Goal: Information Seeking & Learning: Learn about a topic

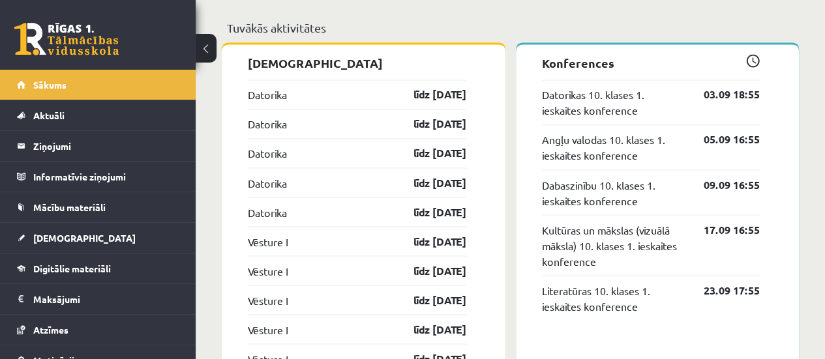
scroll to position [1072, 0]
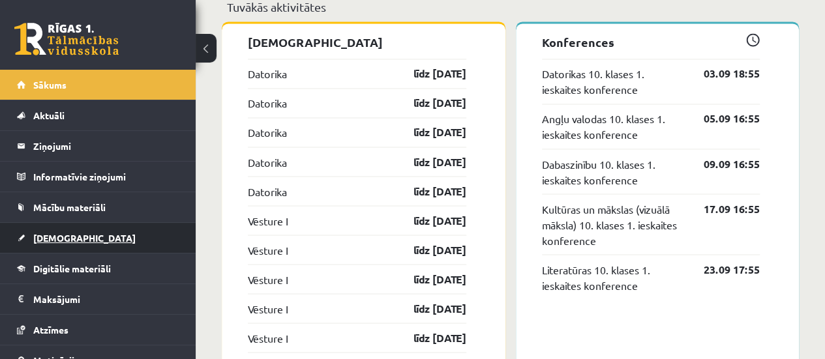
click at [110, 234] on link "[DEMOGRAPHIC_DATA]" at bounding box center [98, 238] width 162 height 30
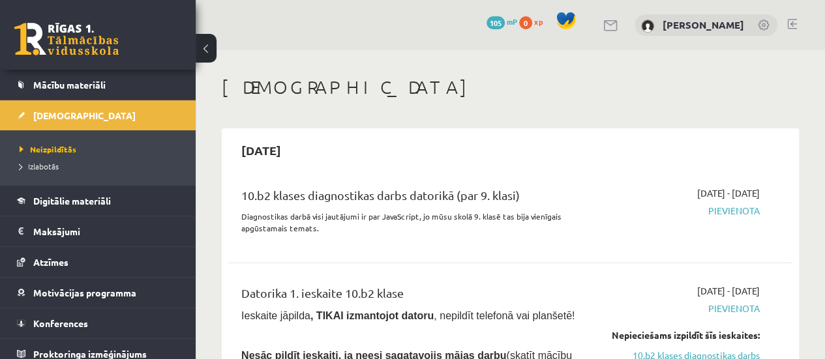
scroll to position [129, 0]
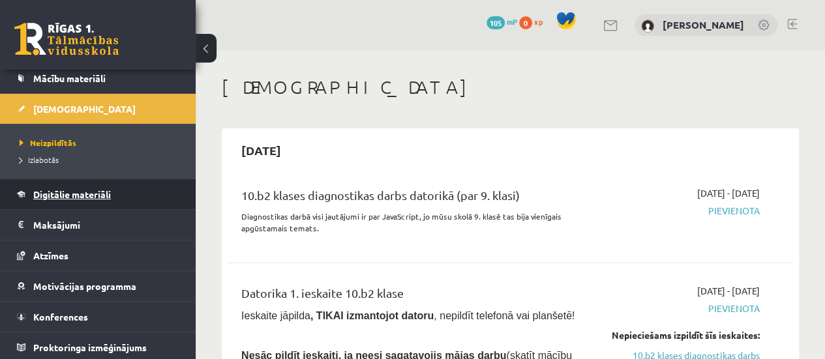
click at [149, 194] on link "Digitālie materiāli" at bounding box center [98, 194] width 162 height 30
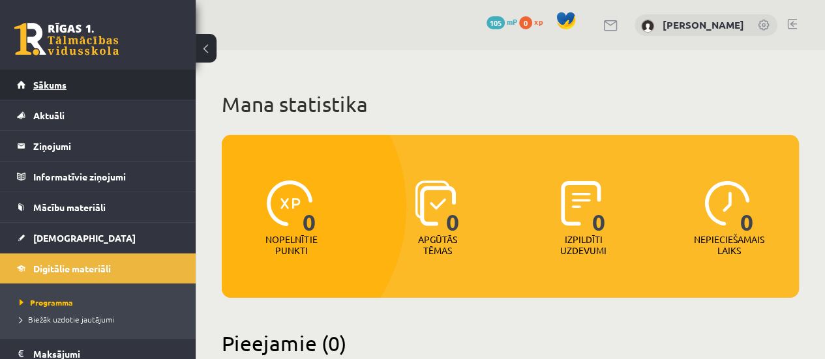
click at [135, 80] on link "Sākums" at bounding box center [98, 85] width 162 height 30
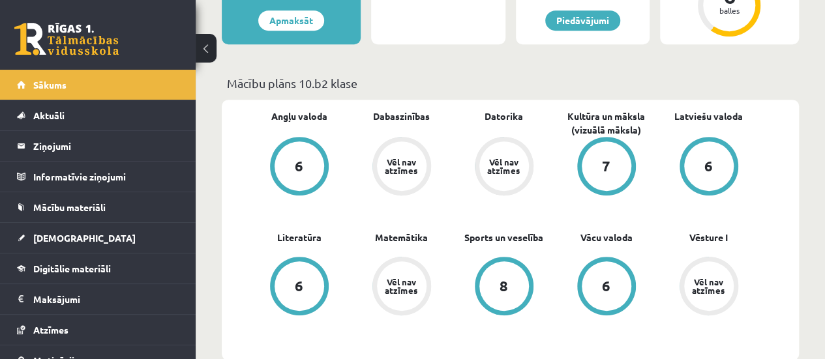
scroll to position [341, 0]
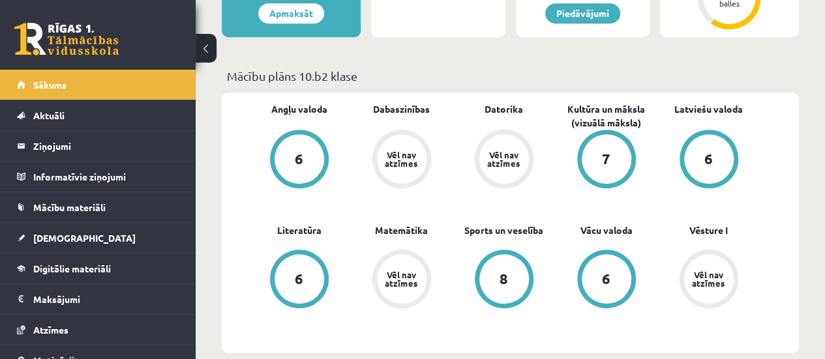
click at [503, 155] on div "Vēl nav atzīmes" at bounding box center [504, 159] width 37 height 17
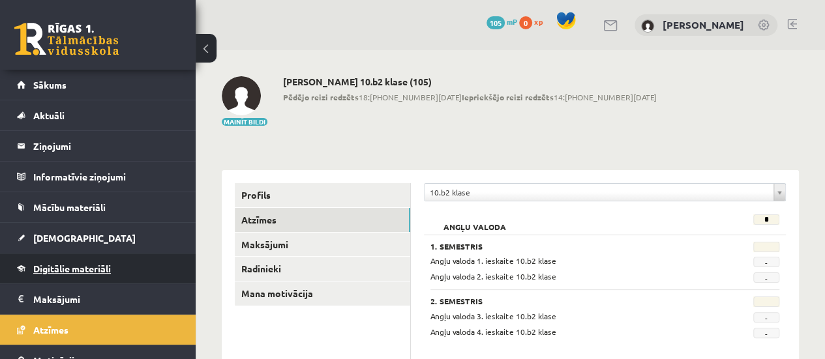
click at [112, 269] on link "Digitālie materiāli" at bounding box center [98, 269] width 162 height 30
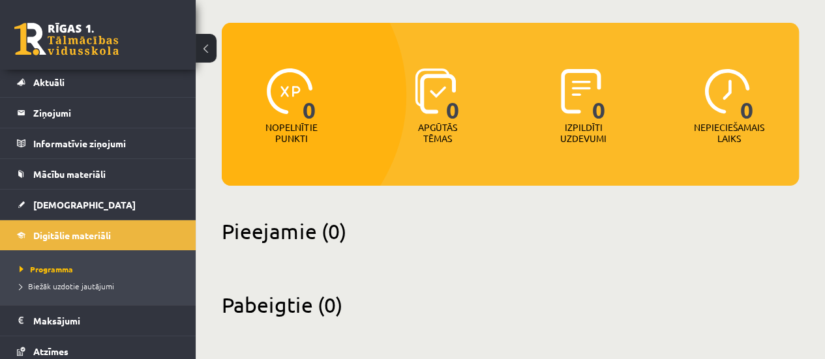
scroll to position [37, 0]
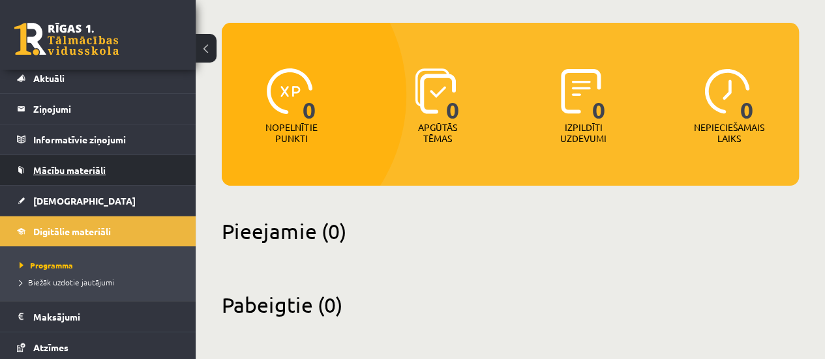
click at [136, 173] on link "Mācību materiāli" at bounding box center [98, 170] width 162 height 30
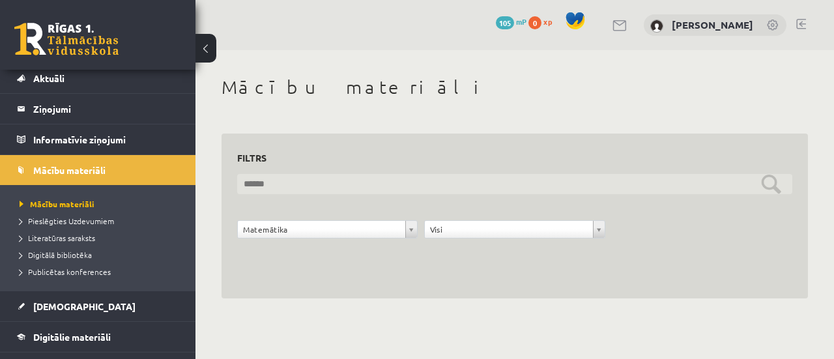
click at [776, 188] on input "text" at bounding box center [514, 184] width 555 height 20
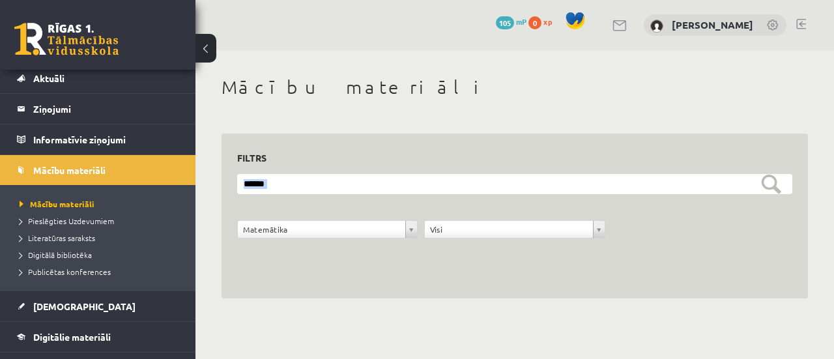
drag, startPoint x: 834, startPoint y: 106, endPoint x: 828, endPoint y: 268, distance: 162.4
click at [824, 268] on div "**********" at bounding box center [515, 187] width 639 height 274
click at [438, 302] on div "**********" at bounding box center [515, 187] width 639 height 274
click at [96, 270] on span "Publicētas konferences" at bounding box center [65, 272] width 91 height 10
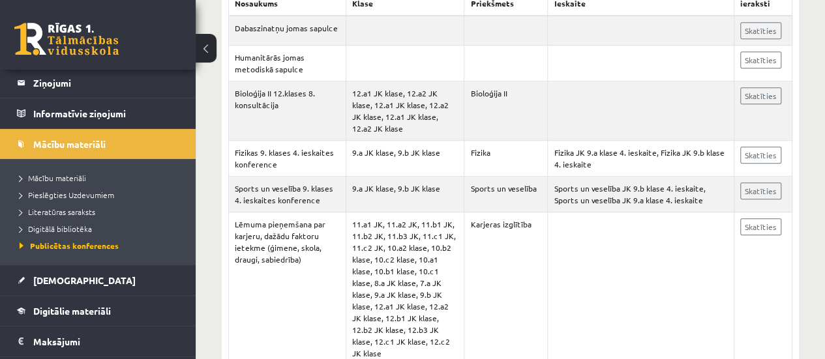
scroll to position [23, 0]
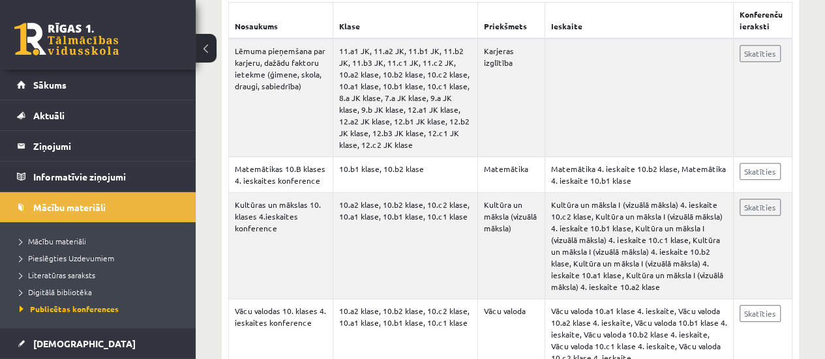
scroll to position [217, 0]
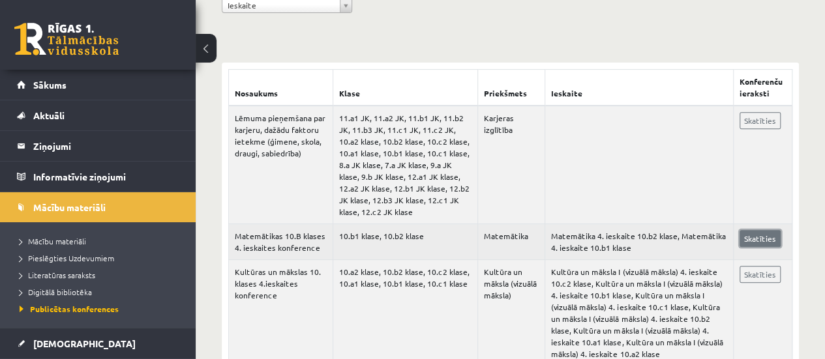
click at [759, 235] on link "Skatīties" at bounding box center [759, 238] width 41 height 17
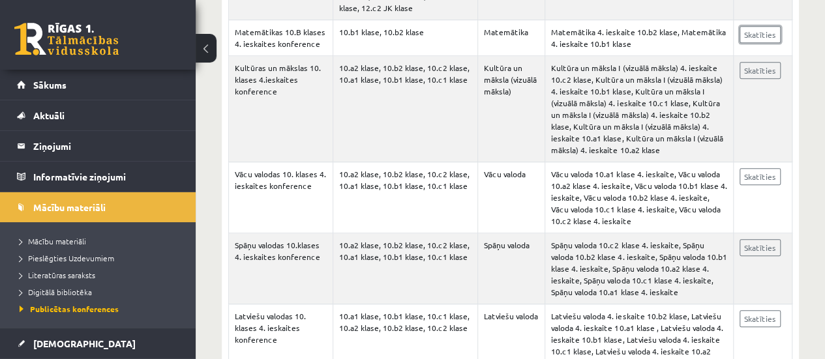
scroll to position [428, 0]
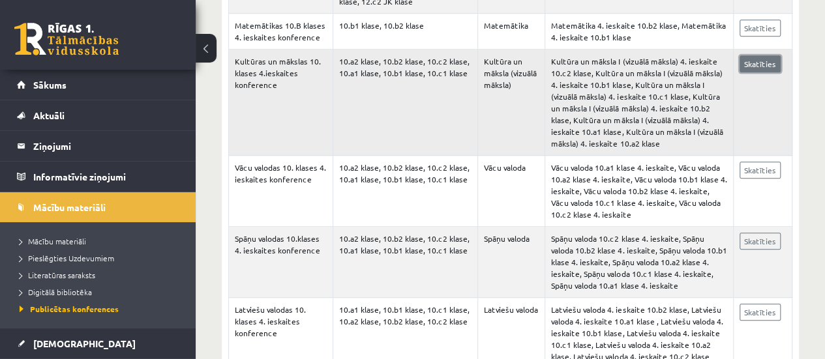
click at [756, 68] on link "Skatīties" at bounding box center [759, 63] width 41 height 17
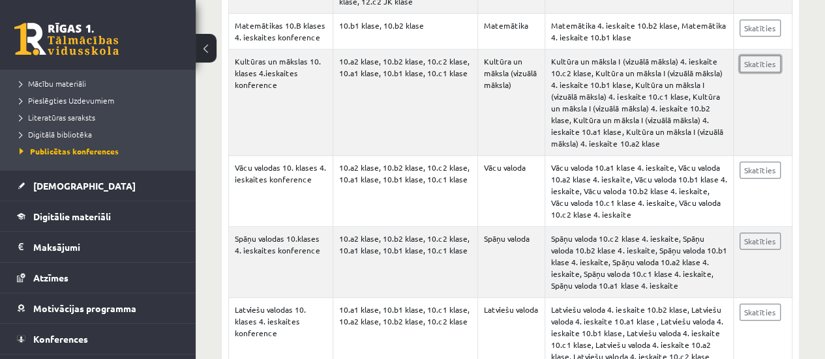
scroll to position [180, 0]
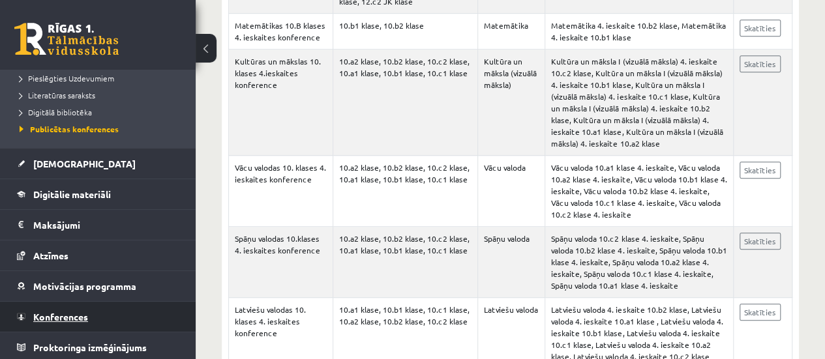
click at [134, 317] on link "Konferences" at bounding box center [98, 317] width 162 height 30
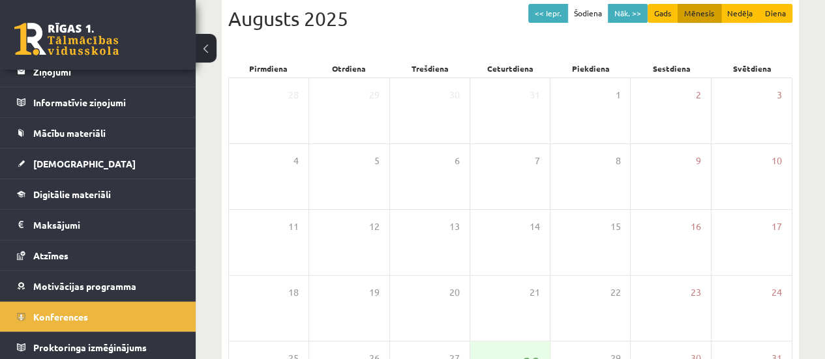
scroll to position [146, 0]
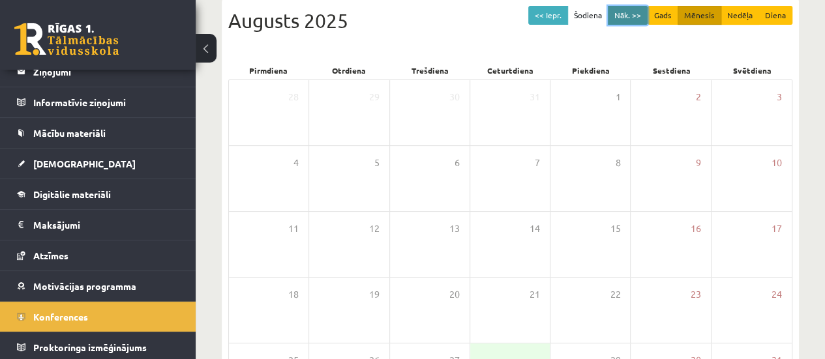
click at [636, 11] on button "Nāk. >>" at bounding box center [628, 15] width 40 height 19
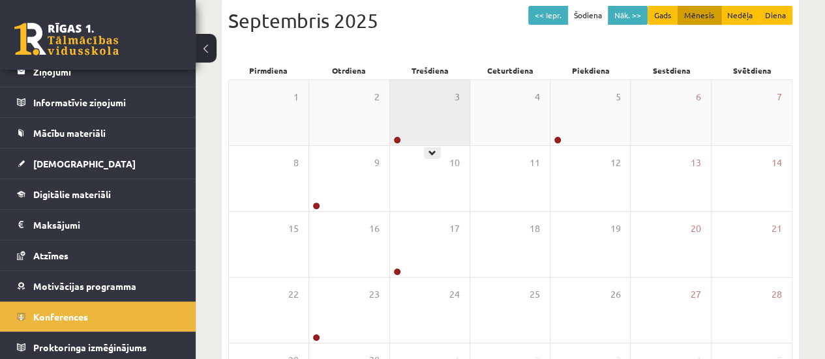
click at [424, 118] on div "3" at bounding box center [430, 112] width 80 height 65
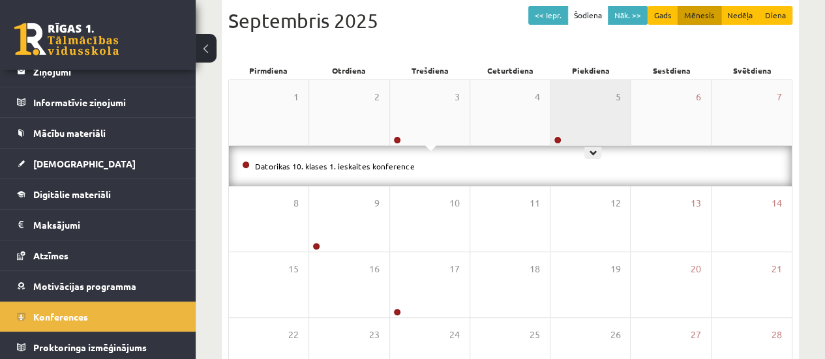
click at [593, 130] on div "5" at bounding box center [590, 112] width 80 height 65
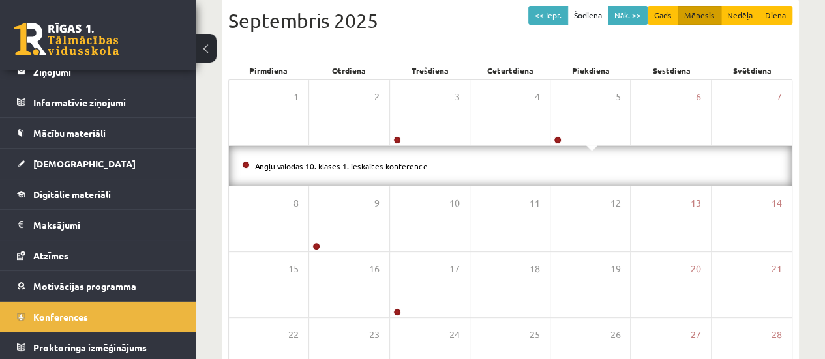
click at [411, 176] on div "Angļu valodas 10. klases 1. ieskaites konference" at bounding box center [510, 166] width 563 height 40
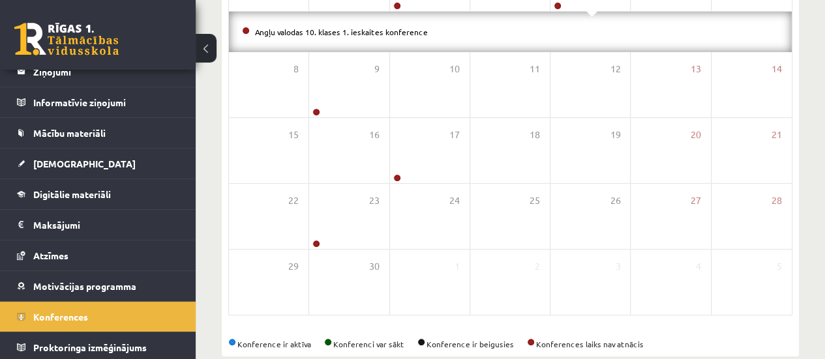
scroll to position [276, 0]
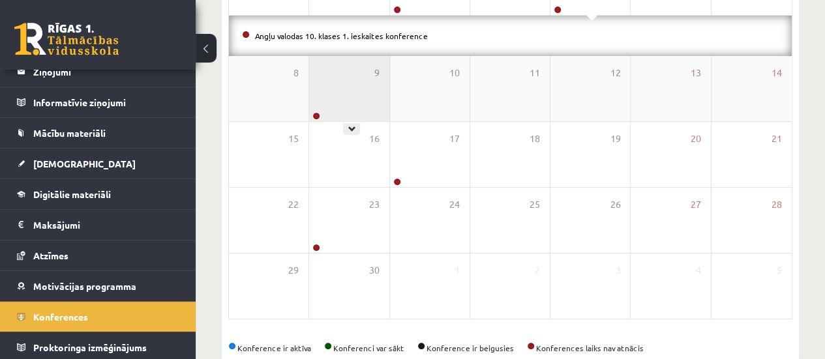
click at [363, 101] on div "9" at bounding box center [349, 88] width 80 height 65
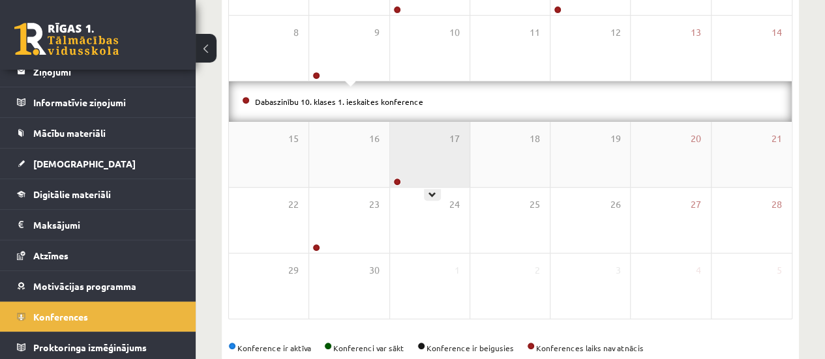
click at [432, 145] on div "17" at bounding box center [430, 154] width 80 height 65
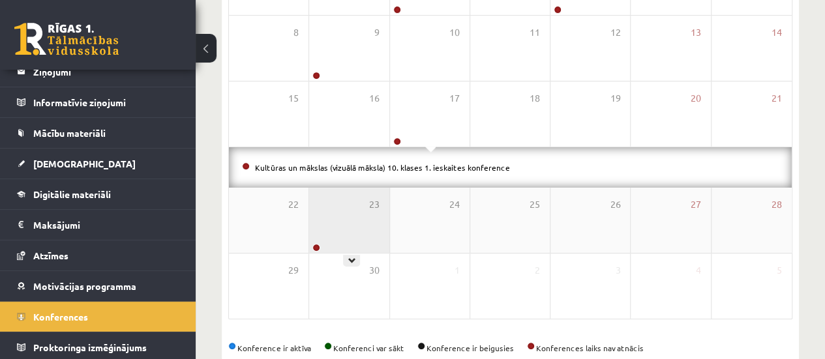
click at [369, 220] on div "23" at bounding box center [349, 220] width 80 height 65
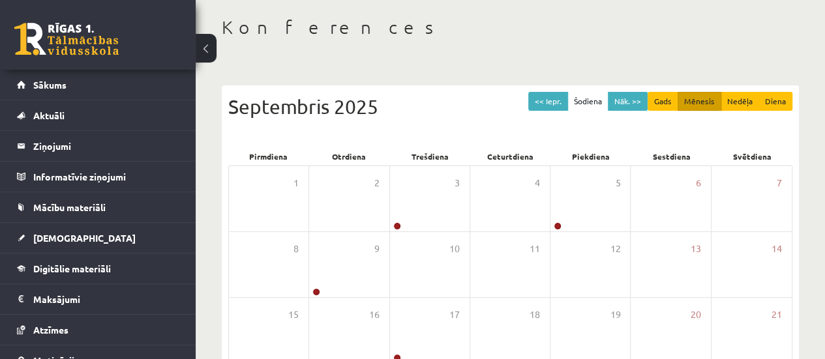
scroll to position [0, 0]
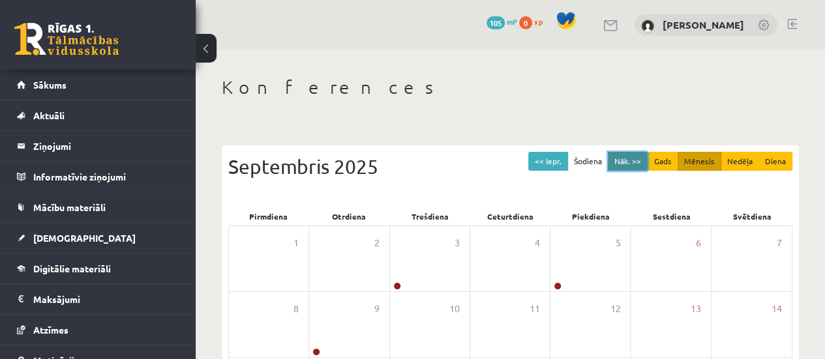
click at [630, 154] on button "Nāk. >>" at bounding box center [628, 161] width 40 height 19
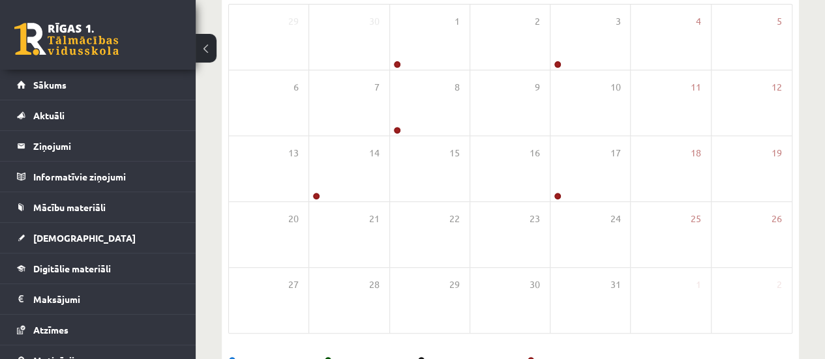
scroll to position [220, 0]
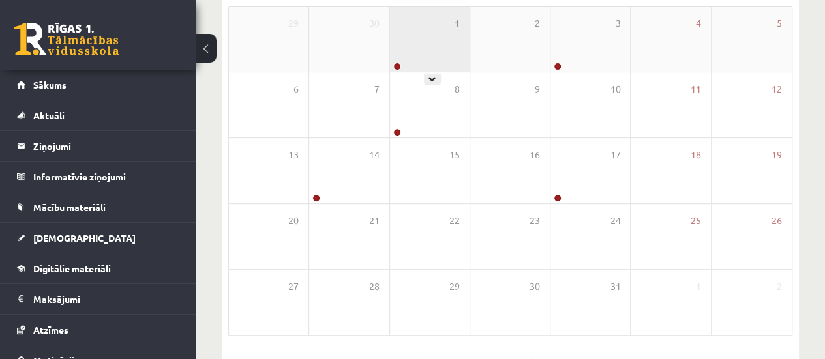
click at [437, 41] on div "1" at bounding box center [430, 39] width 80 height 65
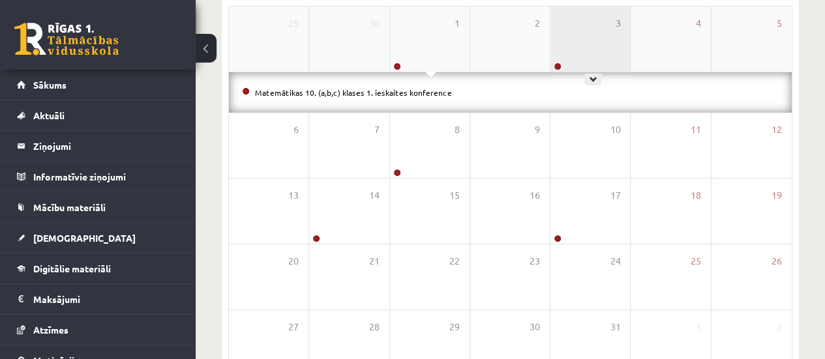
click at [561, 50] on div "3" at bounding box center [590, 39] width 80 height 65
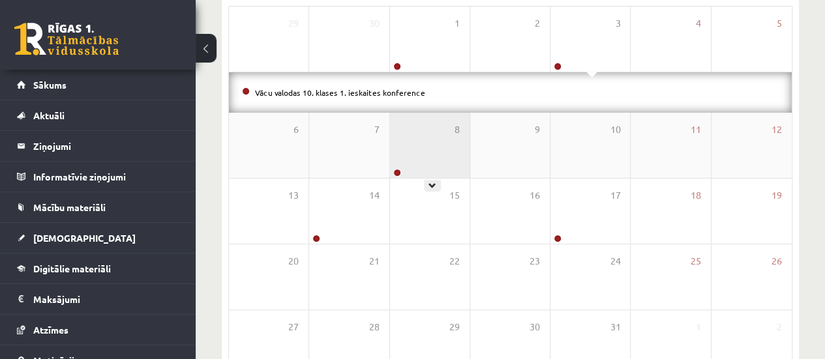
click at [415, 142] on div "8" at bounding box center [430, 145] width 80 height 65
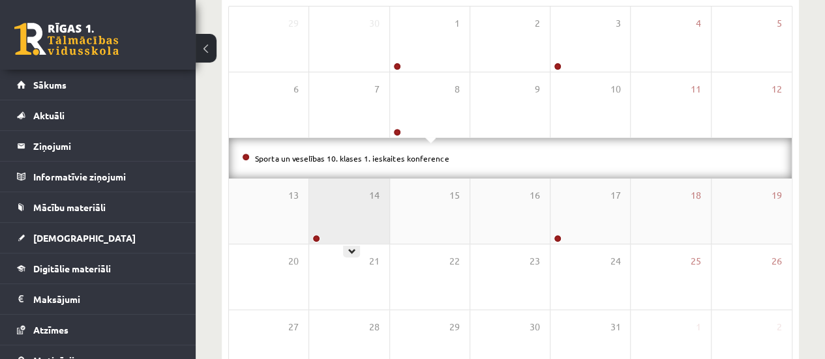
click at [366, 211] on div "14" at bounding box center [349, 211] width 80 height 65
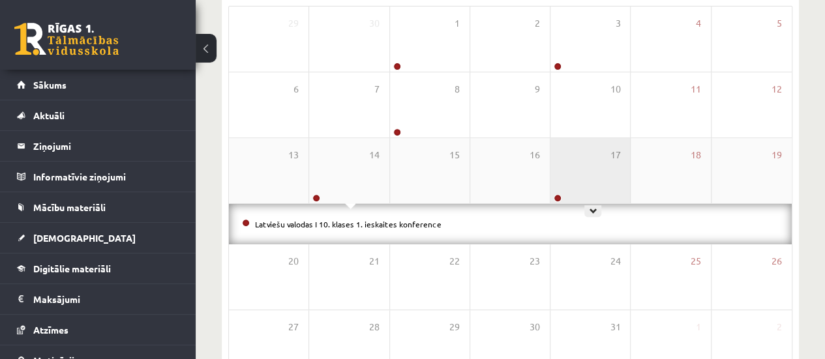
click at [566, 186] on div "17" at bounding box center [590, 170] width 80 height 65
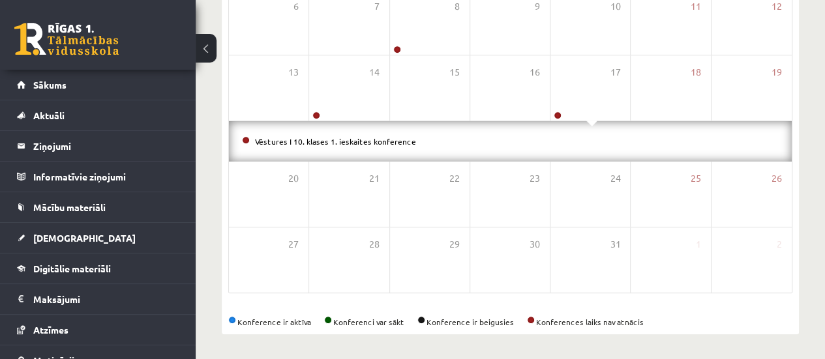
scroll to position [0, 0]
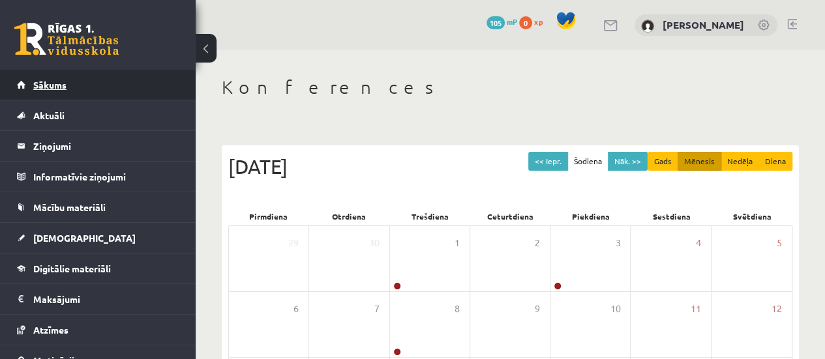
click at [76, 77] on link "Sākums" at bounding box center [98, 85] width 162 height 30
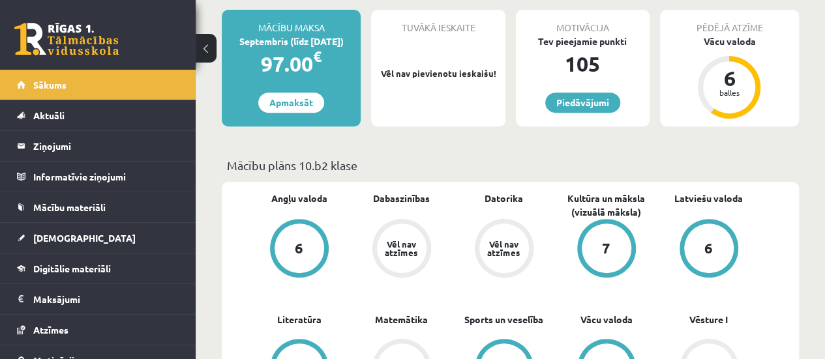
scroll to position [248, 0]
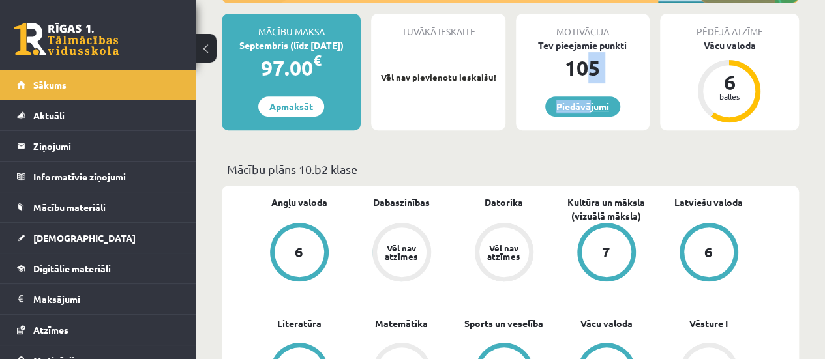
drag, startPoint x: 593, startPoint y: 65, endPoint x: 583, endPoint y: 104, distance: 40.5
click at [583, 104] on div "Motivācija Tev pieejamie punkti 105 [GEOGRAPHIC_DATA]" at bounding box center [583, 72] width 134 height 117
click at [583, 104] on link "Piedāvājumi" at bounding box center [582, 106] width 75 height 20
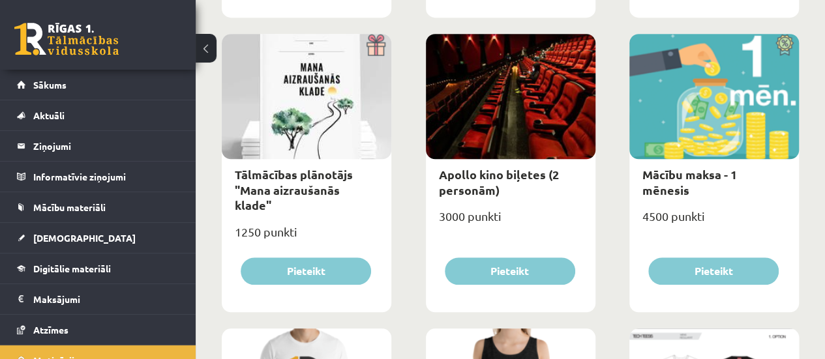
scroll to position [473, 0]
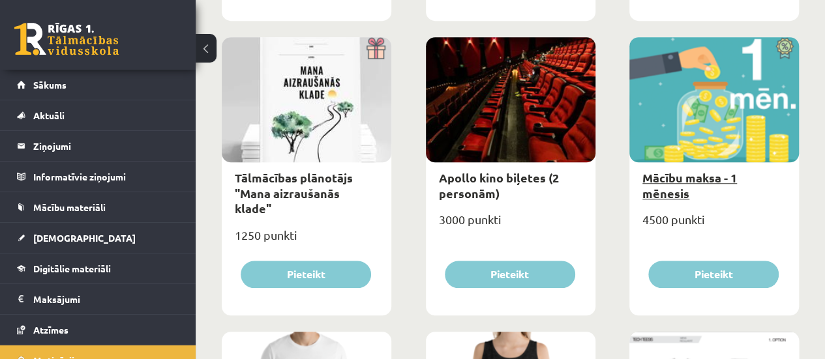
click at [692, 178] on link "Mācību maksa - 1 mēnesis" at bounding box center [689, 185] width 95 height 30
type input "*"
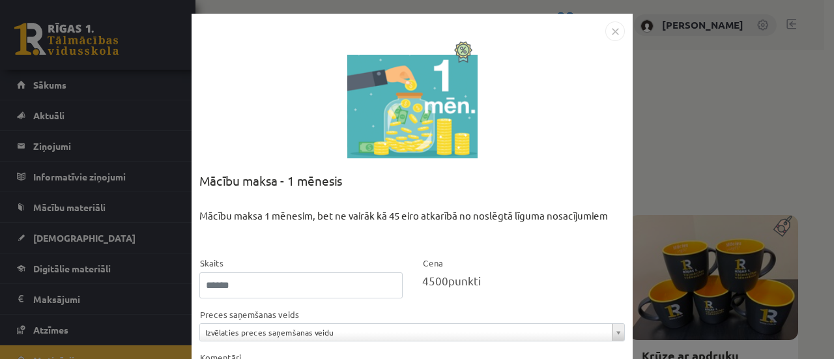
click at [617, 34] on img "Close" at bounding box center [616, 32] width 20 height 20
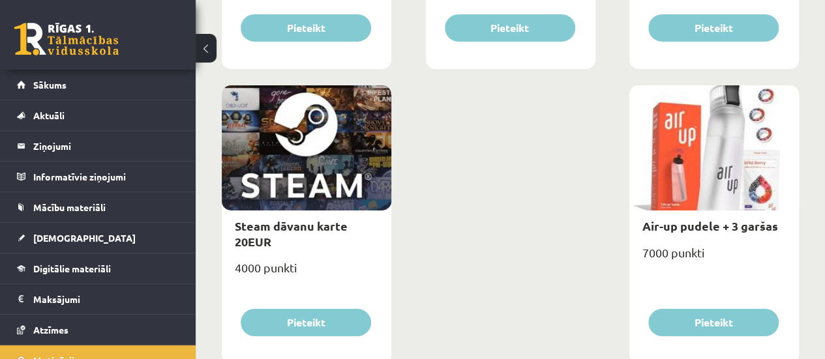
scroll to position [2233, 0]
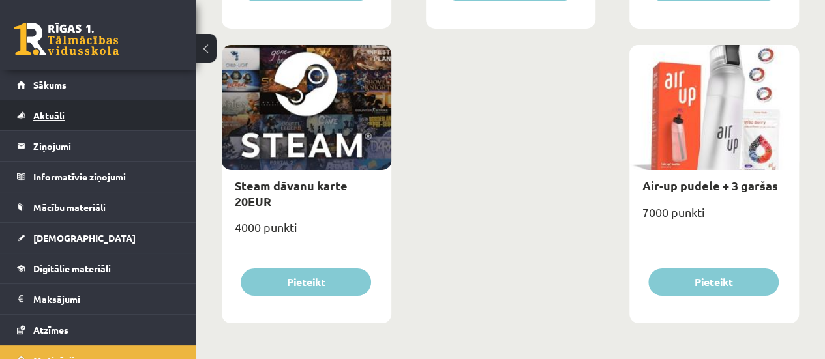
click at [132, 111] on link "Aktuāli" at bounding box center [98, 115] width 162 height 30
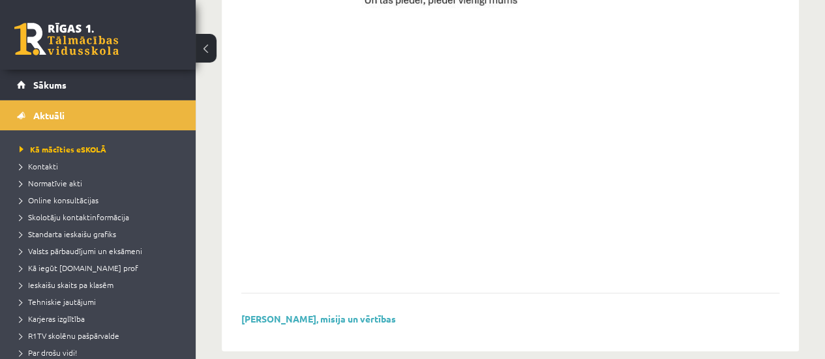
scroll to position [1060, 0]
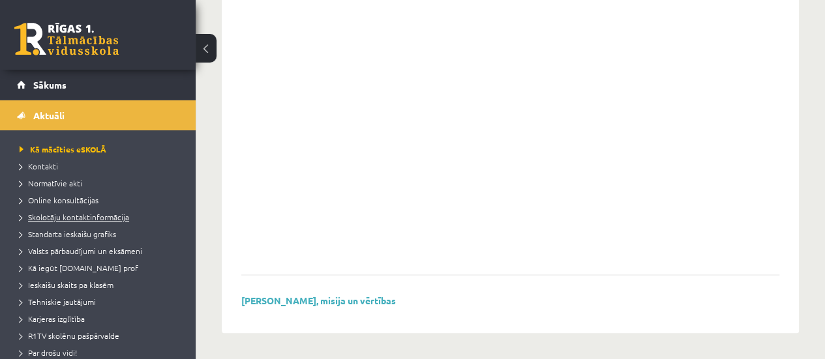
click at [93, 220] on span "Skolotāju kontaktinformācija" at bounding box center [75, 217] width 110 height 10
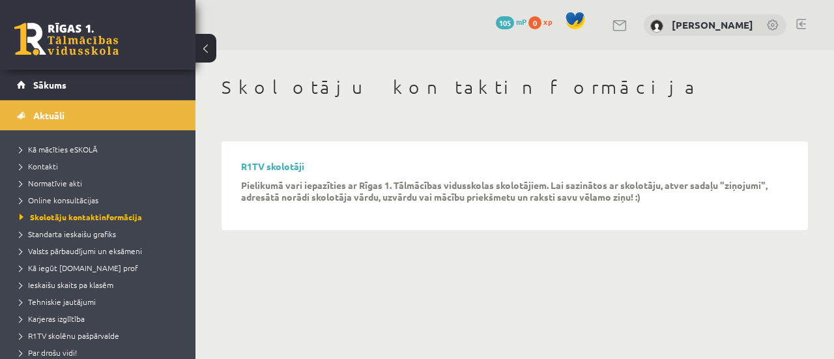
drag, startPoint x: 184, startPoint y: 141, endPoint x: 186, endPoint y: 151, distance: 9.3
click at [186, 151] on div "Laura Maculēviča Sākums Aktuāli Kā mācīties eSKOLĀ Kontakti Normatīvie akti Onl…" at bounding box center [98, 214] width 196 height 289
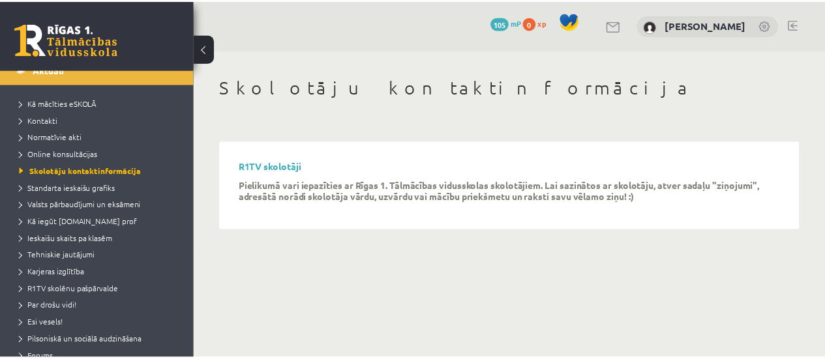
scroll to position [46, 0]
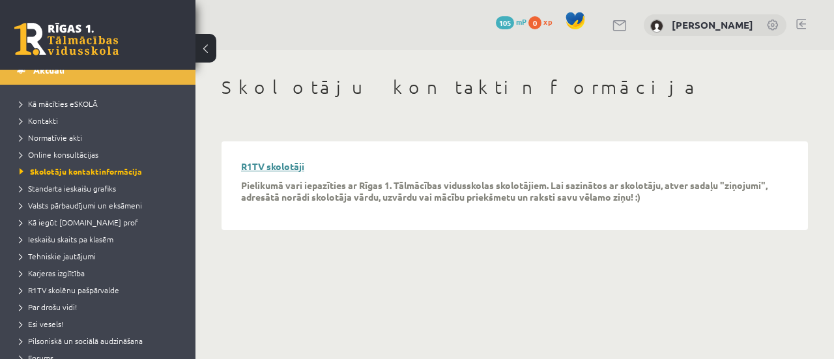
click at [294, 165] on link "R1TV skolotāji" at bounding box center [272, 166] width 63 height 12
click at [110, 191] on span "Standarta ieskaišu grafiks" at bounding box center [68, 188] width 96 height 10
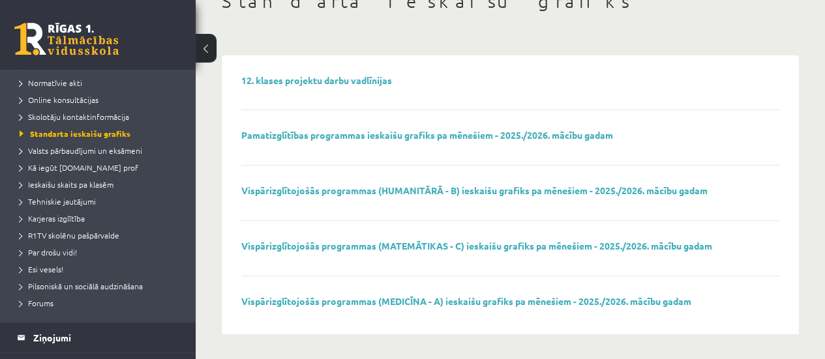
scroll to position [107, 0]
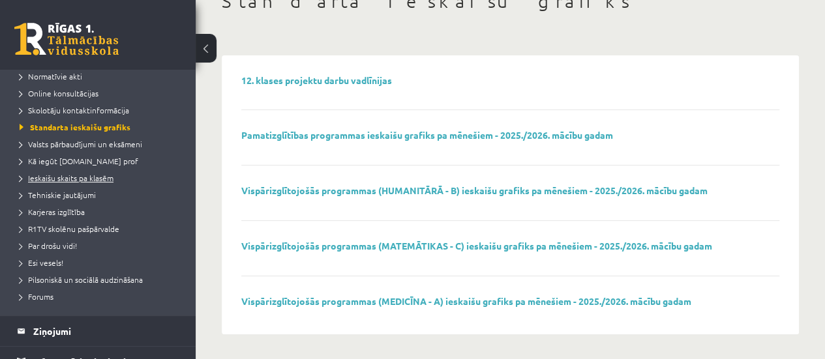
click at [95, 179] on span "Ieskaišu skaits pa klasēm" at bounding box center [67, 178] width 94 height 10
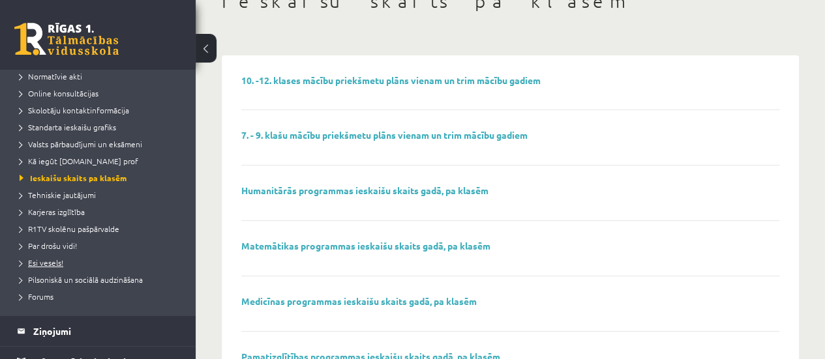
click at [59, 267] on link "Esi vesels!" at bounding box center [101, 263] width 163 height 12
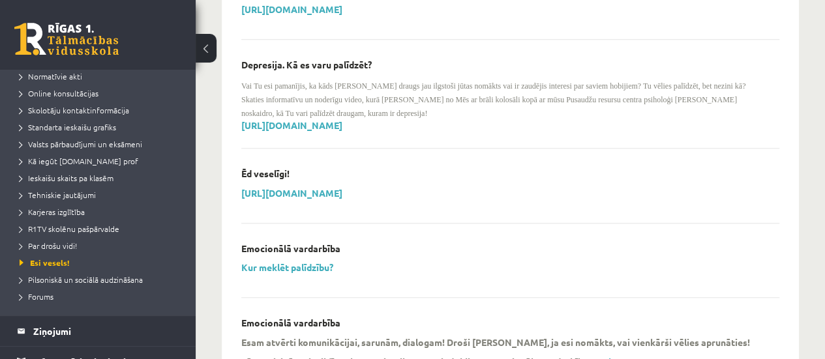
scroll to position [438, 0]
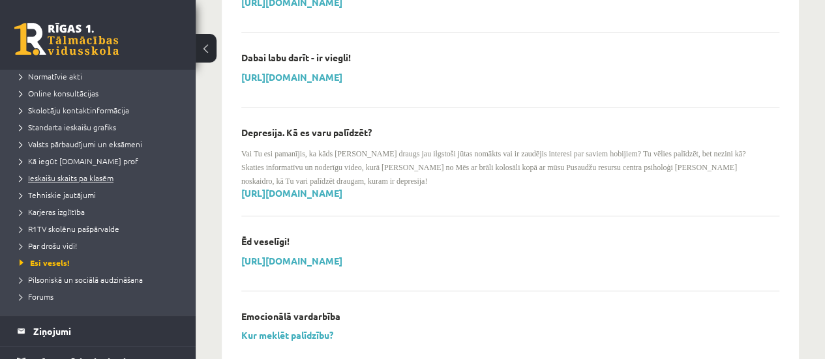
click at [88, 176] on span "Ieskaišu skaits pa klasēm" at bounding box center [67, 178] width 94 height 10
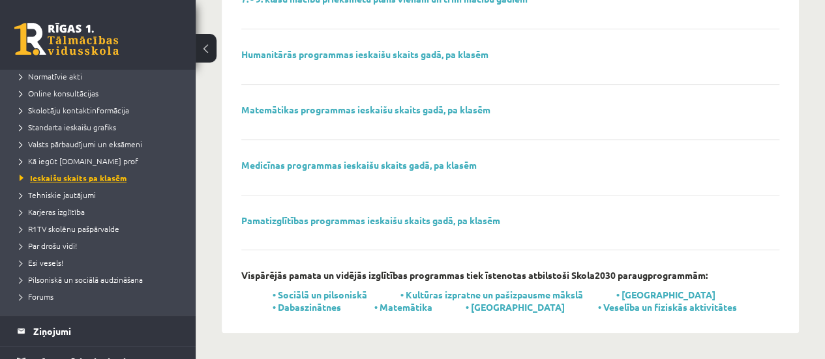
scroll to position [220, 0]
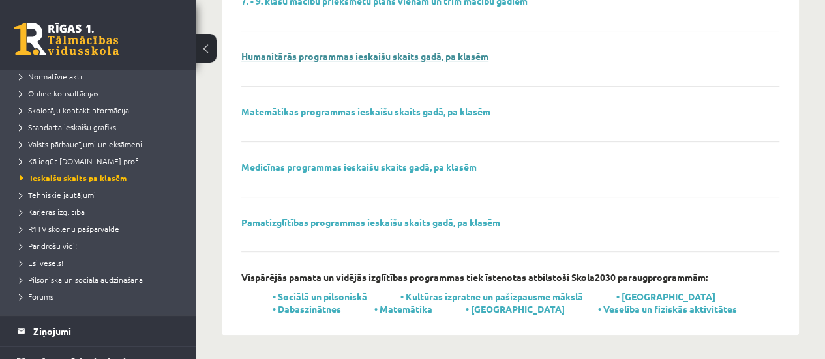
click at [398, 54] on link "Humanitārās programmas ieskaišu skaits gadā, pa klasēm" at bounding box center [364, 56] width 247 height 12
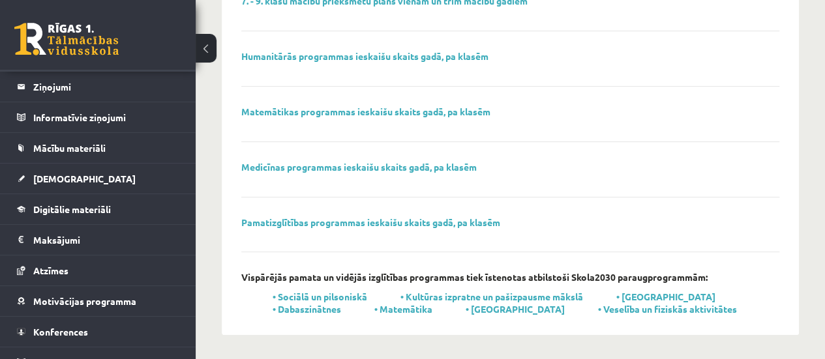
scroll to position [366, 0]
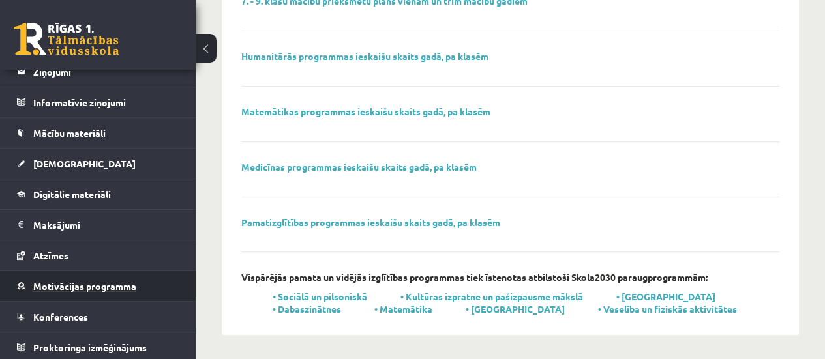
click at [143, 282] on link "Motivācijas programma" at bounding box center [98, 286] width 162 height 30
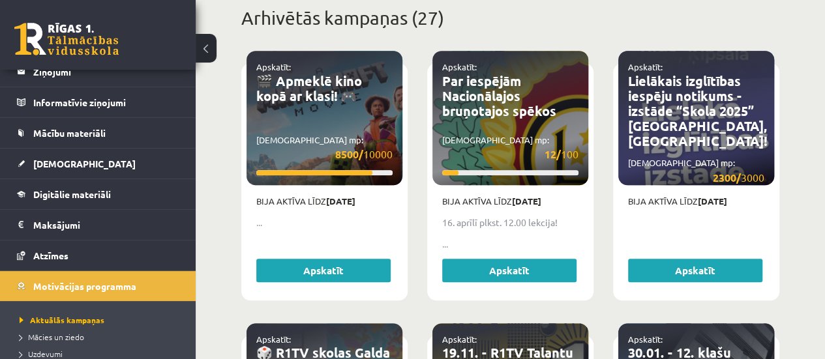
scroll to position [619, 0]
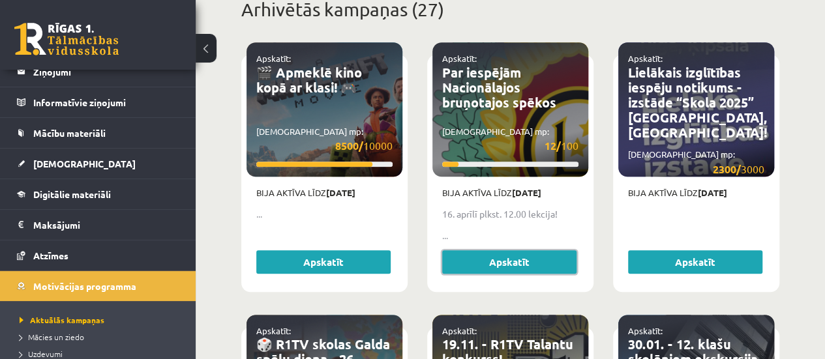
click at [544, 250] on link "Apskatīt" at bounding box center [509, 261] width 134 height 23
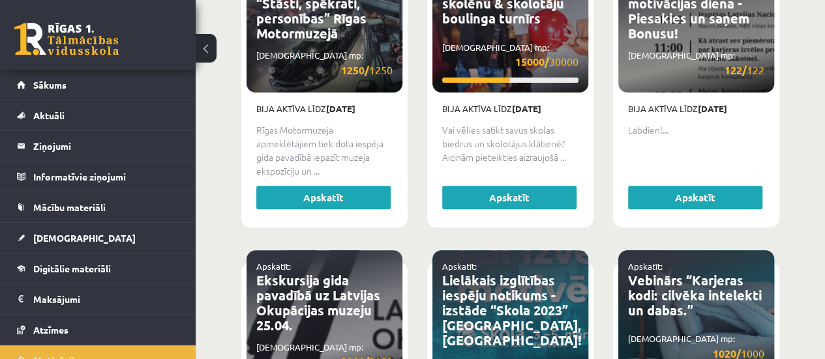
scroll to position [2868, 0]
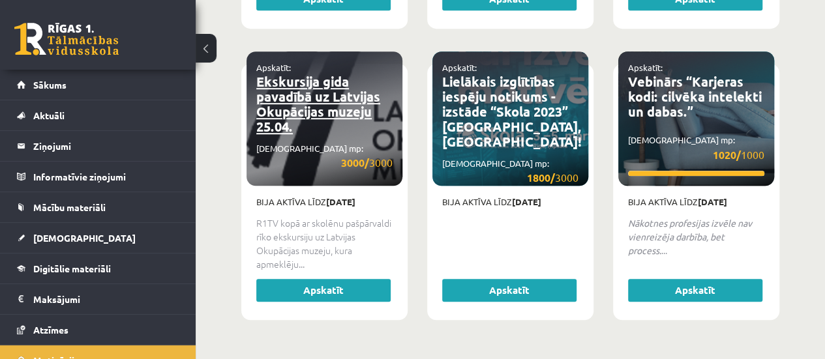
click at [355, 105] on link "Ekskursija gida pavadībā uz Latvijas Okupācijas muzeju 25.04." at bounding box center [318, 104] width 124 height 62
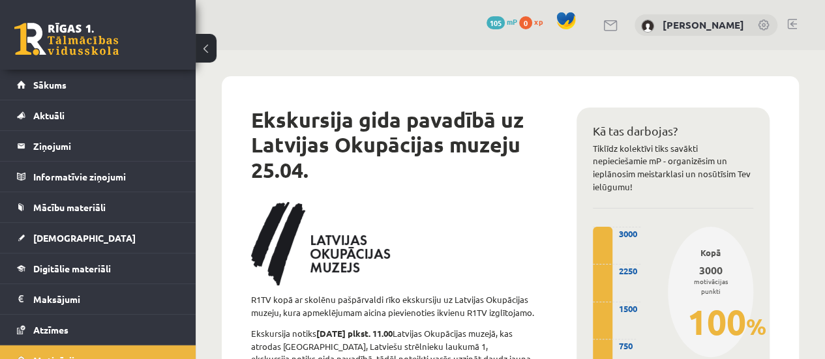
click at [794, 22] on link at bounding box center [792, 24] width 10 height 10
